Goal: Information Seeking & Learning: Learn about a topic

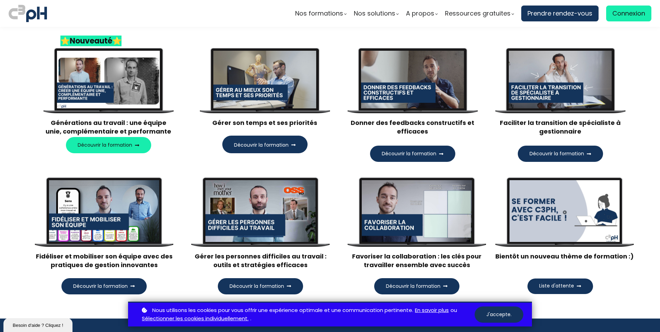
scroll to position [691, 0]
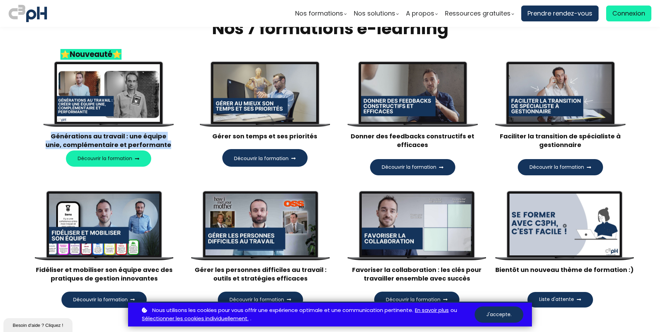
drag, startPoint x: 164, startPoint y: 145, endPoint x: 38, endPoint y: 135, distance: 127.2
click at [38, 135] on div "Write your awesome label here. Générations au travail : une équipe unie, complé…" at bounding box center [109, 118] width 148 height 114
copy p "Générations au travail : une équipe unie, complémentaire et performante"
click at [2, 152] on div "Nos 7 formations e-learning ⭐ Nouveauté⭐ Write your awesome label here. Générat…" at bounding box center [330, 158] width 660 height 298
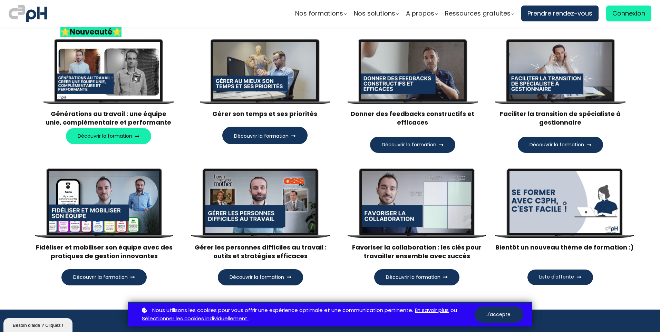
scroll to position [725, 0]
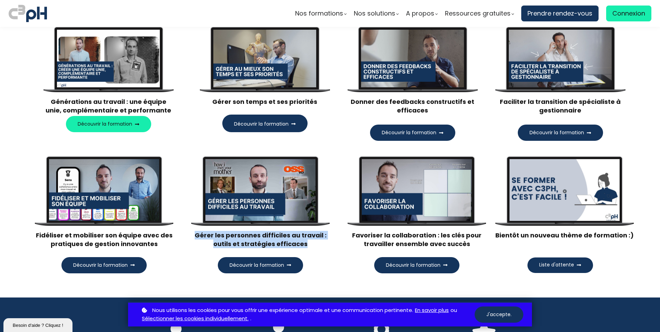
drag, startPoint x: 310, startPoint y: 243, endPoint x: 189, endPoint y: 235, distance: 121.9
click at [189, 235] on div "Write your awesome label here. Gérer les personnes difficiles au travail : outi…" at bounding box center [260, 213] width 156 height 121
copy h3 "Gérer les personnes difficiles au travail : outils et stratégies efficaces"
click at [621, 270] on div "Liste d'attente" at bounding box center [564, 264] width 139 height 20
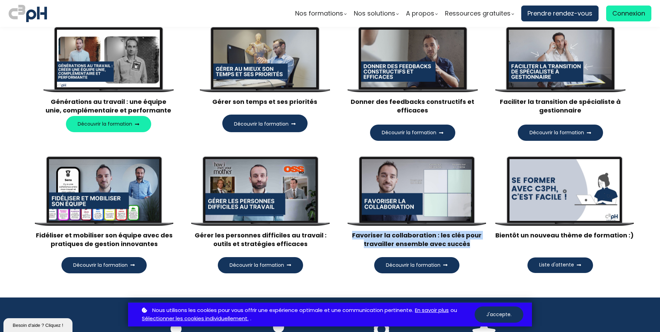
drag, startPoint x: 470, startPoint y: 247, endPoint x: 348, endPoint y: 237, distance: 122.7
click at [348, 237] on h3 "Favoriser la collaboration : les clés pour travailler ensemble avec succès" at bounding box center [416, 239] width 139 height 17
copy h3 "Favoriser la collaboration : les clés pour travailler ensemble avec succès"
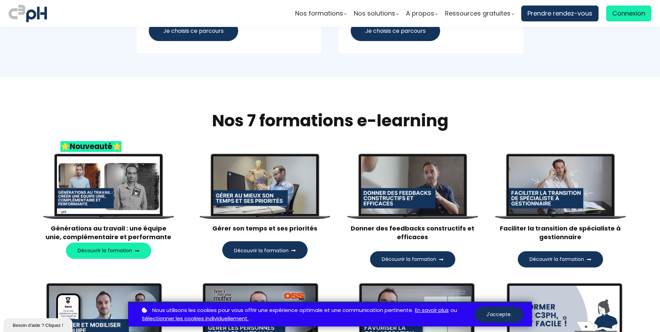
scroll to position [602, 0]
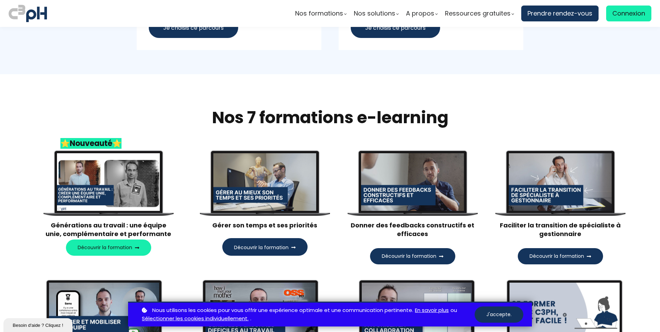
click at [542, 256] on span "Découvrir la formation" at bounding box center [557, 256] width 55 height 7
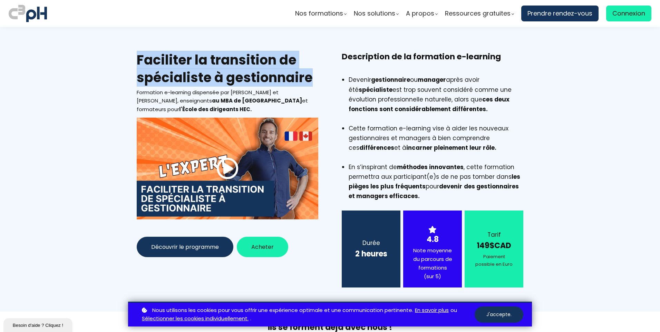
drag, startPoint x: 311, startPoint y: 80, endPoint x: 139, endPoint y: 61, distance: 173.4
click at [139, 61] on h2 "Faciliter la transition de spécialiste à gestionnaire" at bounding box center [228, 69] width 182 height 36
copy h2 "Faciliter la transition de spécialiste à gestionnaire"
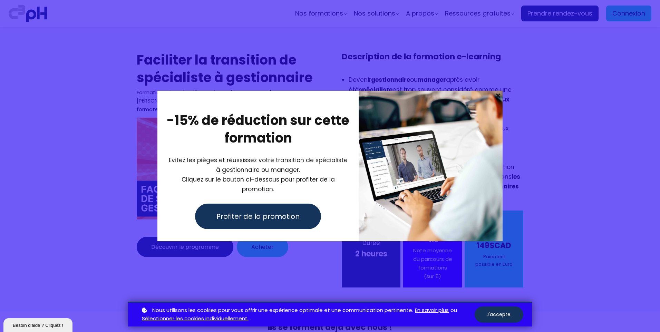
click at [612, 262] on div at bounding box center [330, 166] width 660 height 332
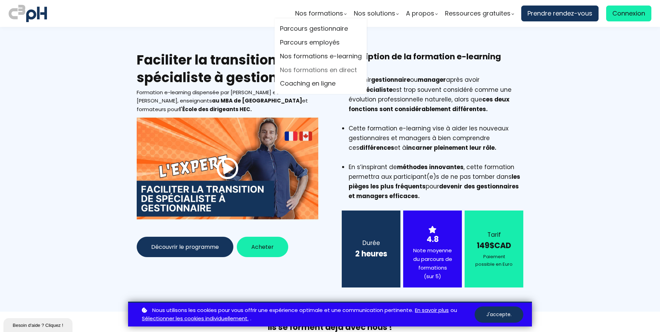
click at [306, 70] on link "Nos formations en direct" at bounding box center [321, 70] width 82 height 10
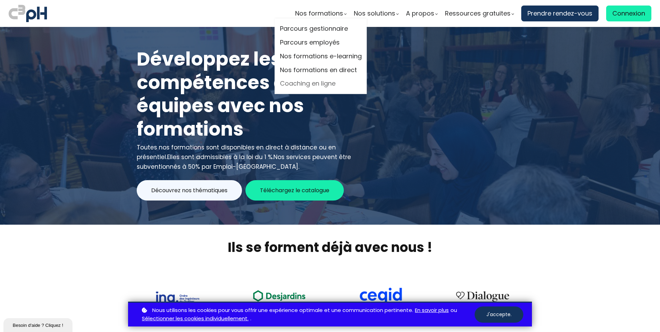
click at [322, 85] on link "Coaching en ligne" at bounding box center [321, 84] width 82 height 10
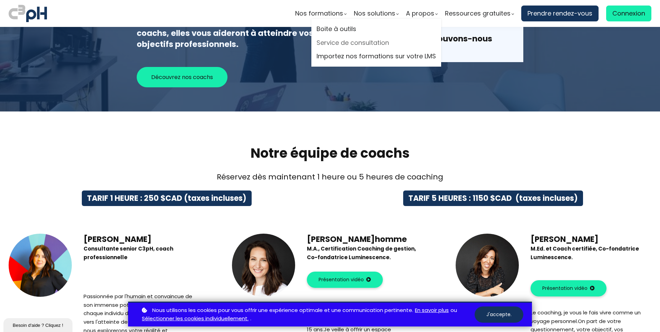
click at [354, 44] on link "Service de consultation" at bounding box center [377, 43] width 120 height 10
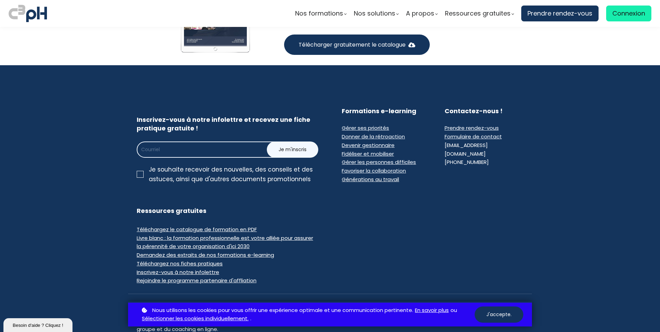
scroll to position [1636, 0]
